Goal: Participate in discussion

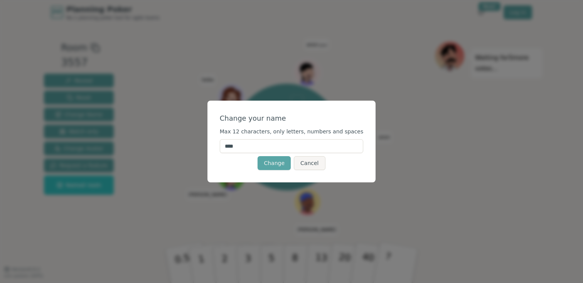
click at [271, 147] on input "****" at bounding box center [292, 146] width 144 height 14
type input "******"
click at [278, 159] on button "Change" at bounding box center [274, 163] width 33 height 14
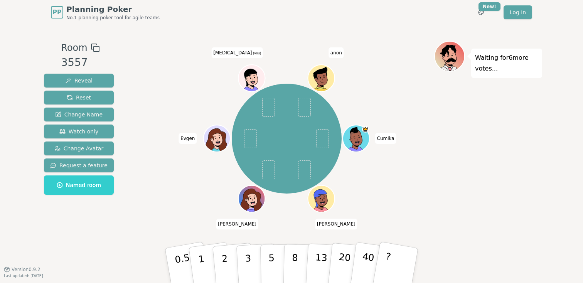
click at [338, 202] on div "Cumika [PERSON_NAME] [MEDICAL_DATA] (you) anon" at bounding box center [286, 139] width 295 height 168
click at [267, 113] on span at bounding box center [268, 107] width 13 height 19
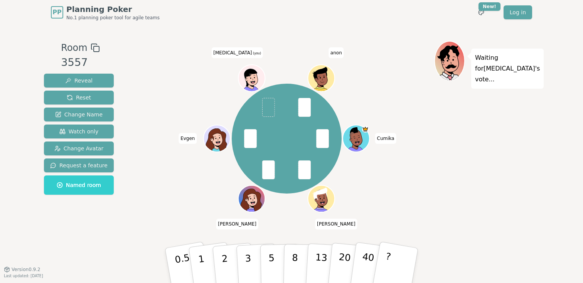
drag, startPoint x: 298, startPoint y: 258, endPoint x: 288, endPoint y: 182, distance: 76.2
click at [288, 182] on div "Room 3557 Reveal Reset Change Name Watch only Change Avatar Request a feature N…" at bounding box center [291, 147] width 501 height 212
click at [291, 265] on button "8" at bounding box center [303, 265] width 40 height 59
click at [244, 263] on button "3" at bounding box center [257, 266] width 42 height 60
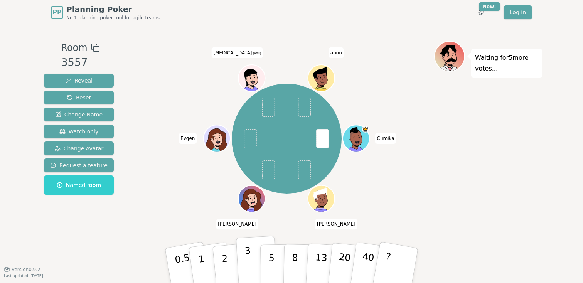
click at [255, 269] on button "3" at bounding box center [257, 266] width 42 height 60
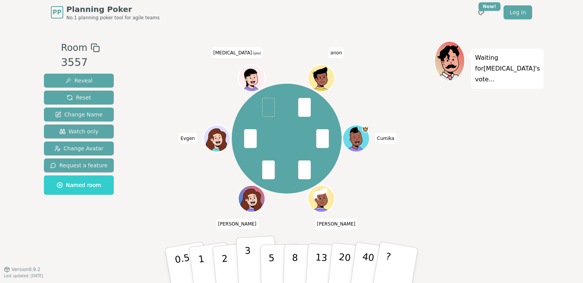
click at [243, 259] on button "3" at bounding box center [257, 266] width 42 height 60
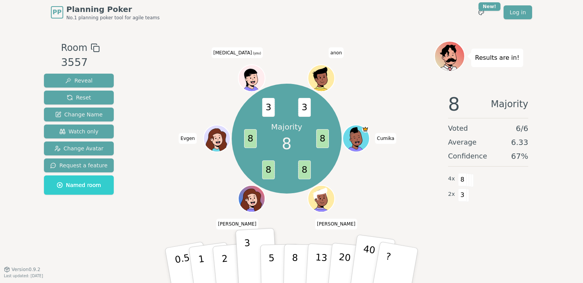
click at [364, 264] on p "40" at bounding box center [367, 265] width 17 height 43
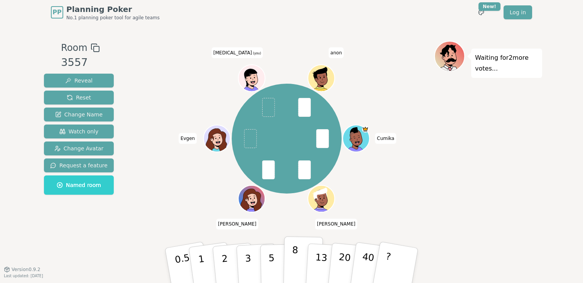
click at [301, 249] on button "8" at bounding box center [303, 265] width 40 height 59
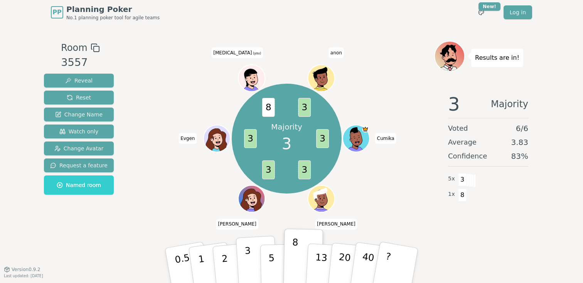
click at [241, 269] on button "3" at bounding box center [257, 266] width 42 height 60
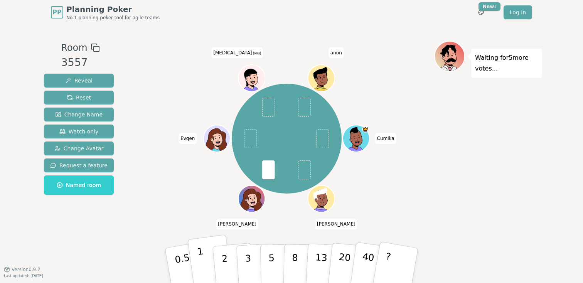
click at [202, 269] on p "1" at bounding box center [203, 267] width 12 height 42
click at [263, 103] on span at bounding box center [268, 107] width 13 height 19
click at [246, 260] on p "3" at bounding box center [248, 266] width 8 height 42
click at [246, 261] on p "3" at bounding box center [248, 266] width 8 height 42
drag, startPoint x: 246, startPoint y: 261, endPoint x: 262, endPoint y: 100, distance: 161.2
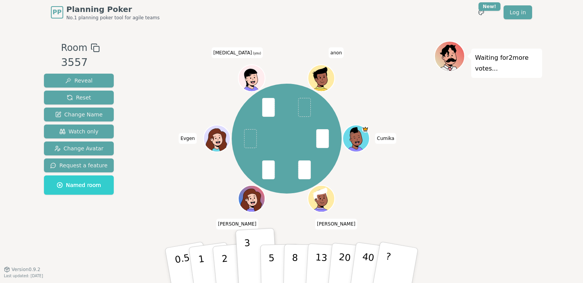
click at [262, 100] on div "Room 3557 Reveal Reset Change Name Watch only Change Avatar Request a feature N…" at bounding box center [291, 147] width 501 height 212
click at [272, 113] on span at bounding box center [268, 107] width 13 height 19
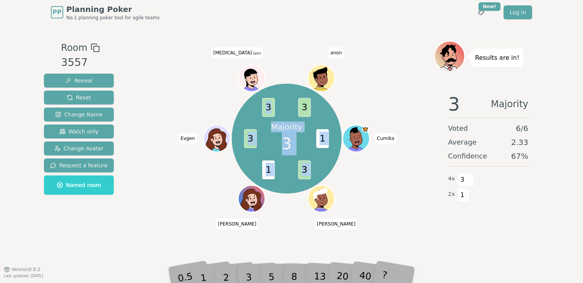
click at [311, 142] on div "Majority 3" at bounding box center [287, 139] width 58 height 58
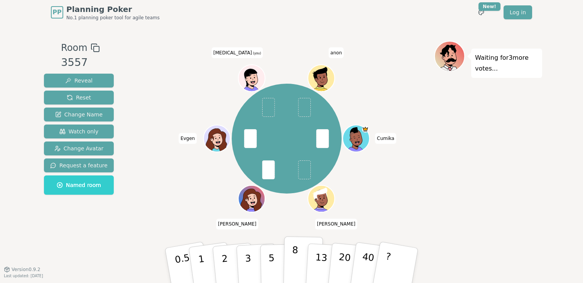
click at [293, 259] on p "8" at bounding box center [295, 265] width 7 height 42
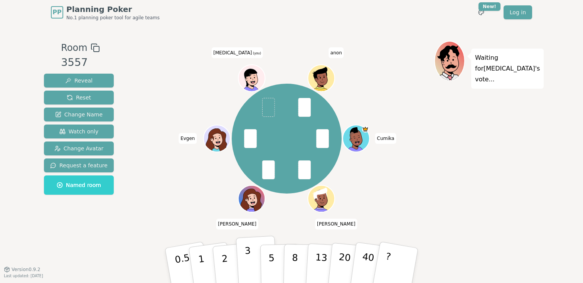
click at [250, 270] on p "3" at bounding box center [248, 266] width 8 height 42
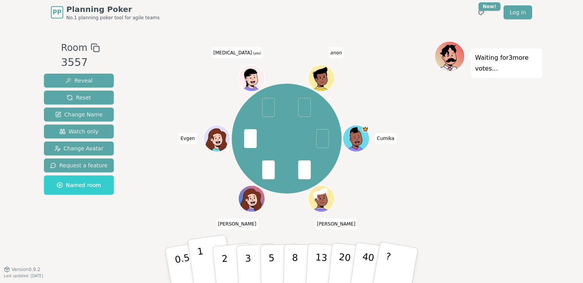
click at [208, 267] on button "1" at bounding box center [210, 265] width 46 height 62
click at [188, 268] on p "0.5" at bounding box center [184, 266] width 22 height 44
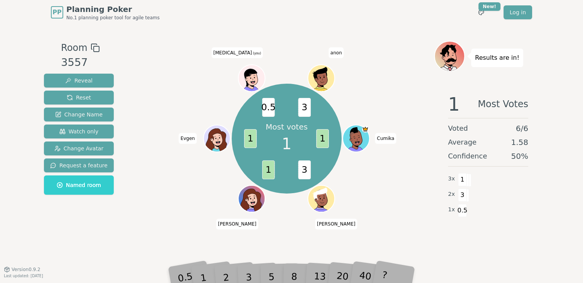
click at [267, 112] on span "0.5" at bounding box center [268, 107] width 13 height 19
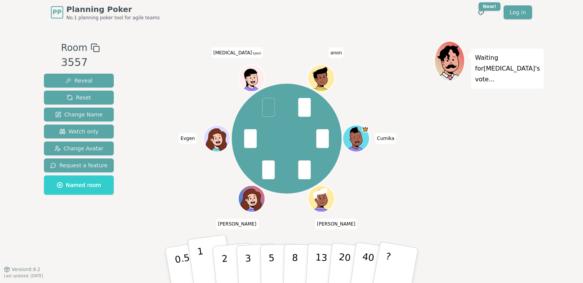
click at [202, 259] on button "1" at bounding box center [210, 265] width 46 height 62
click at [244, 263] on button "3" at bounding box center [257, 266] width 42 height 60
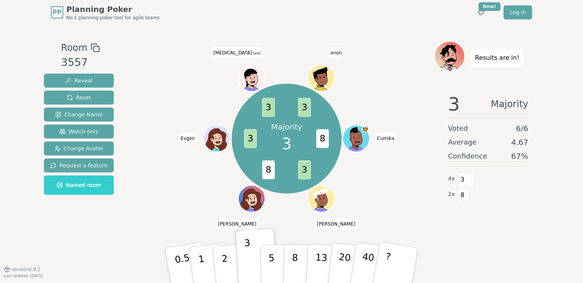
click at [265, 169] on span "8" at bounding box center [268, 169] width 13 height 19
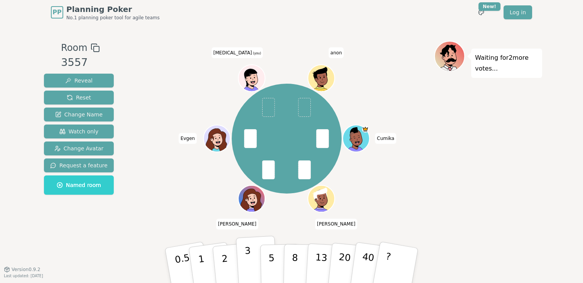
click at [243, 257] on button "3" at bounding box center [257, 266] width 42 height 60
click at [254, 260] on button "3" at bounding box center [257, 266] width 42 height 60
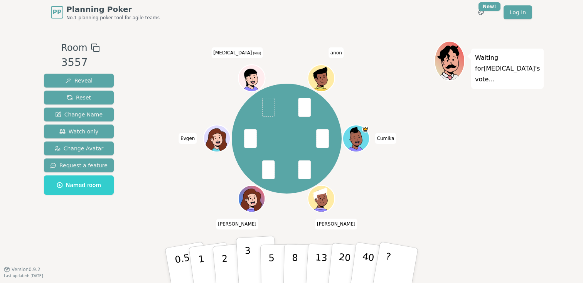
click at [249, 251] on p "3" at bounding box center [248, 266] width 8 height 42
